Goal: Go to known website: Access a specific website the user already knows

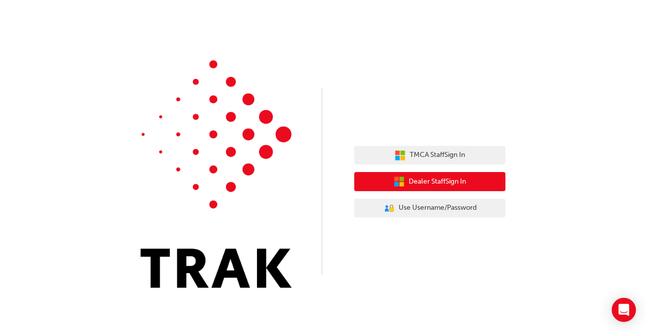
click at [426, 184] on span "Dealer Staff Sign In" at bounding box center [437, 182] width 57 height 12
